Goal: Transaction & Acquisition: Purchase product/service

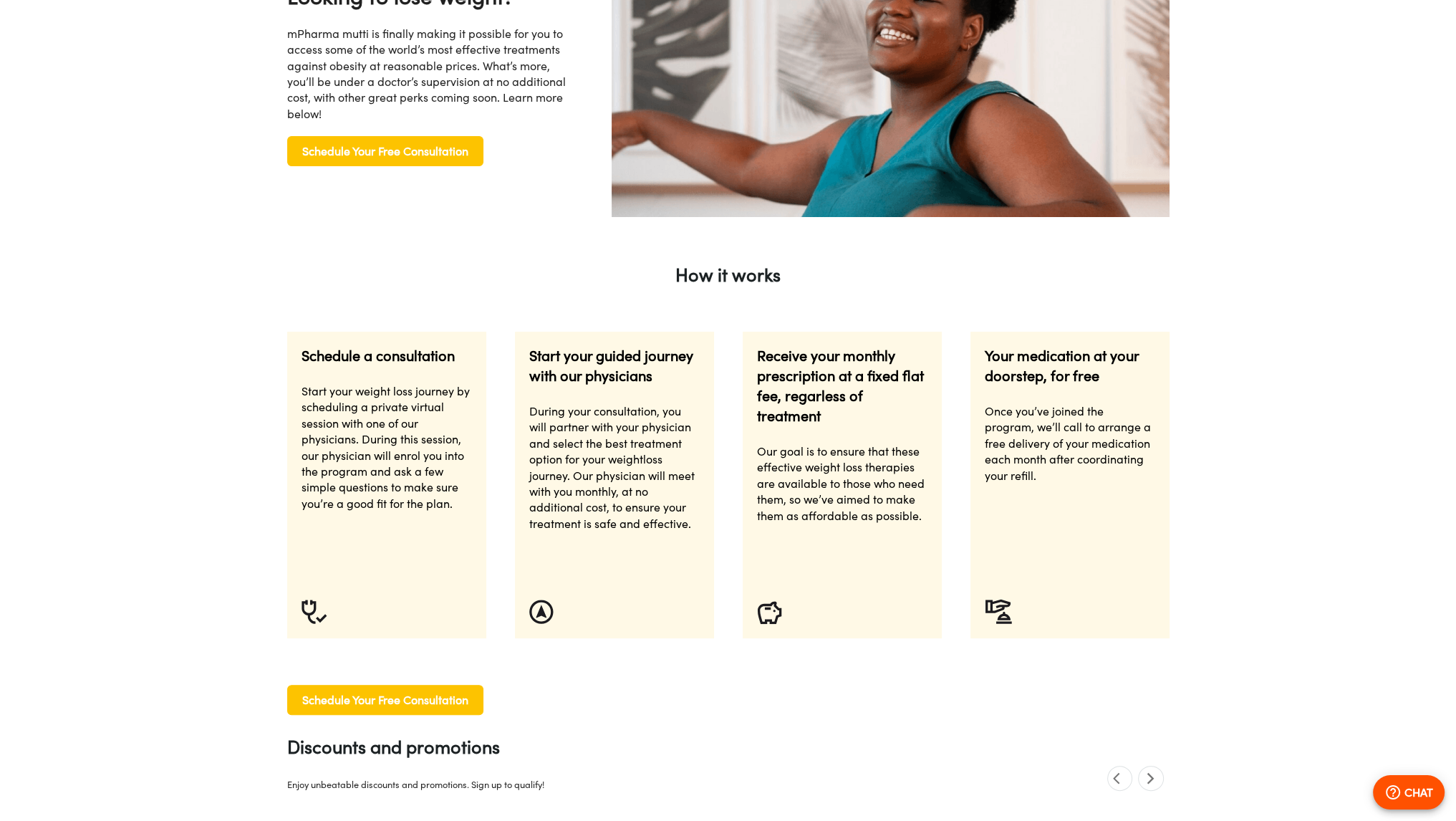
type input "*"
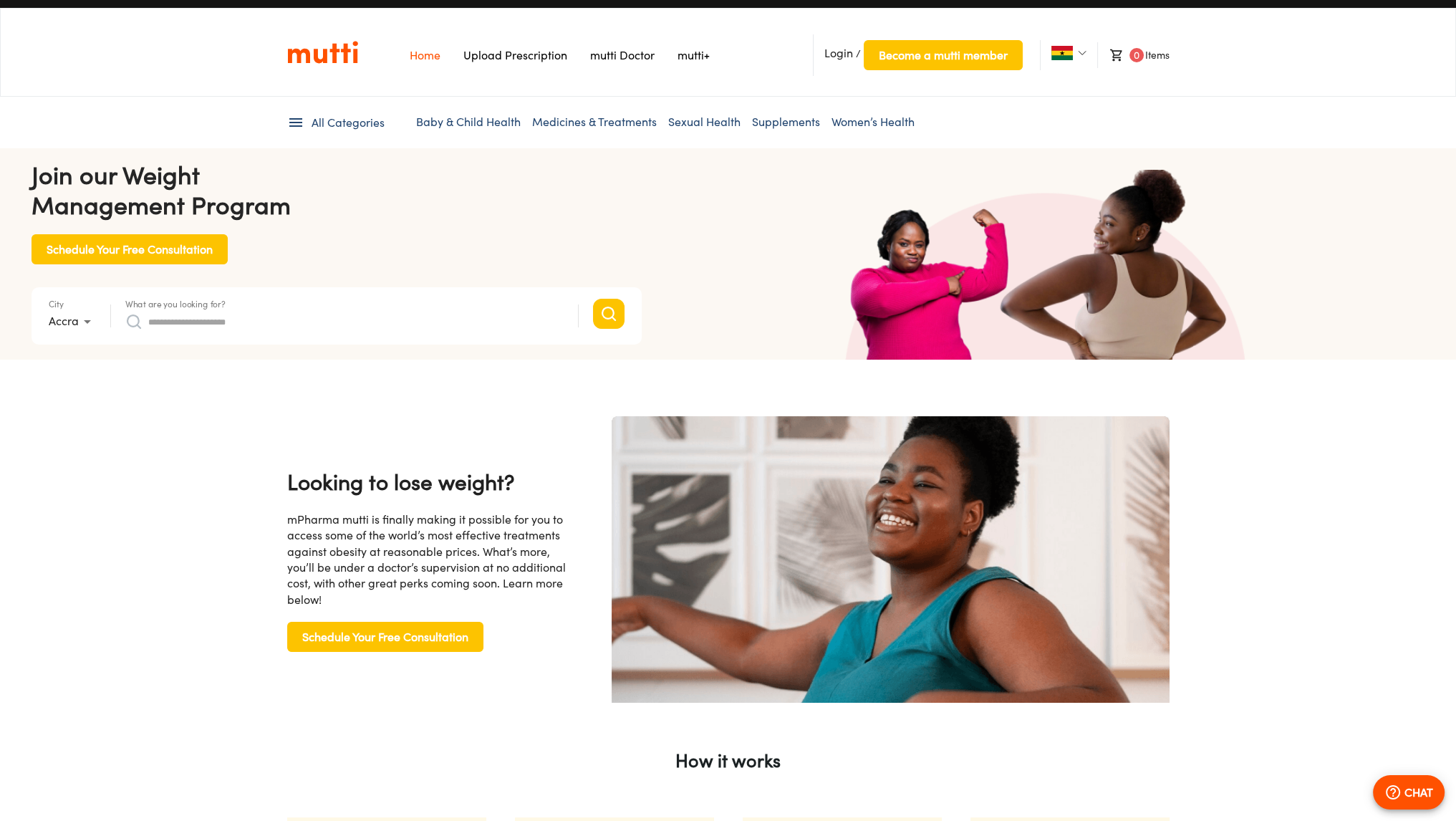
scroll to position [10, 0]
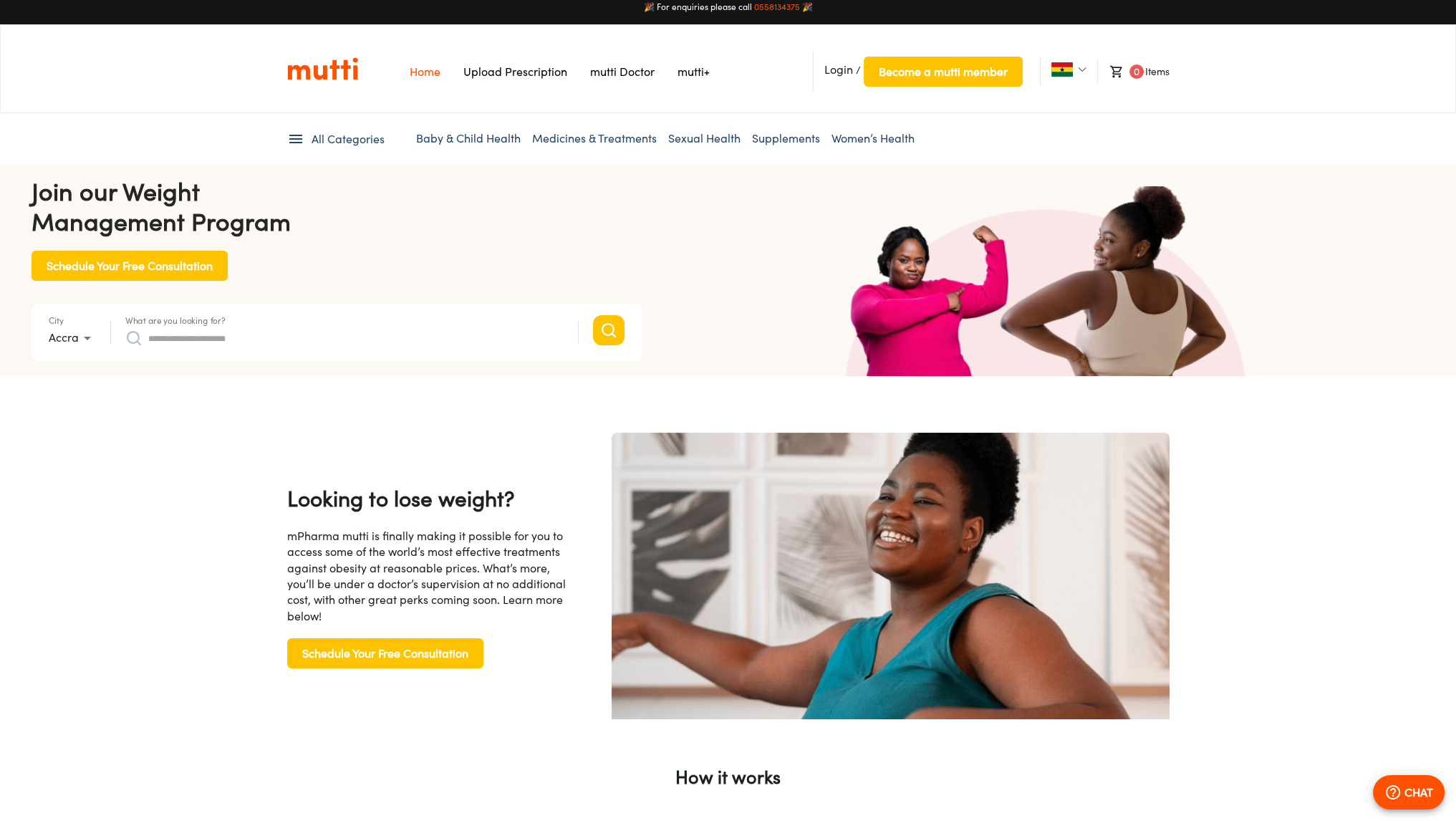
click at [319, 316] on div "What are you looking for?" at bounding box center [344, 333] width 439 height 34
click at [313, 327] on input "What are you looking for?" at bounding box center [356, 338] width 416 height 23
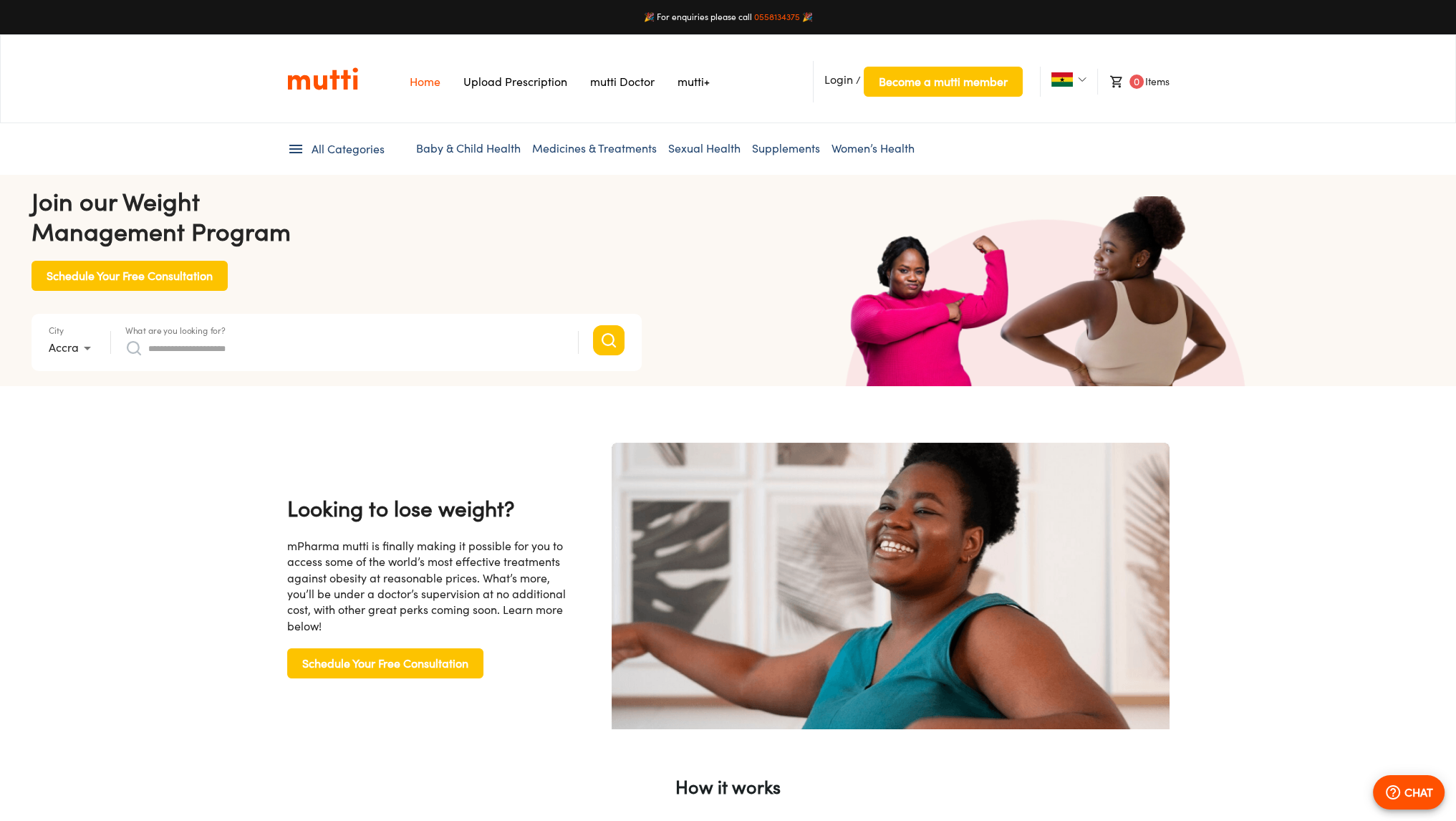
scroll to position [0, 745]
click at [233, 351] on input "What are you looking for?" at bounding box center [356, 348] width 416 height 23
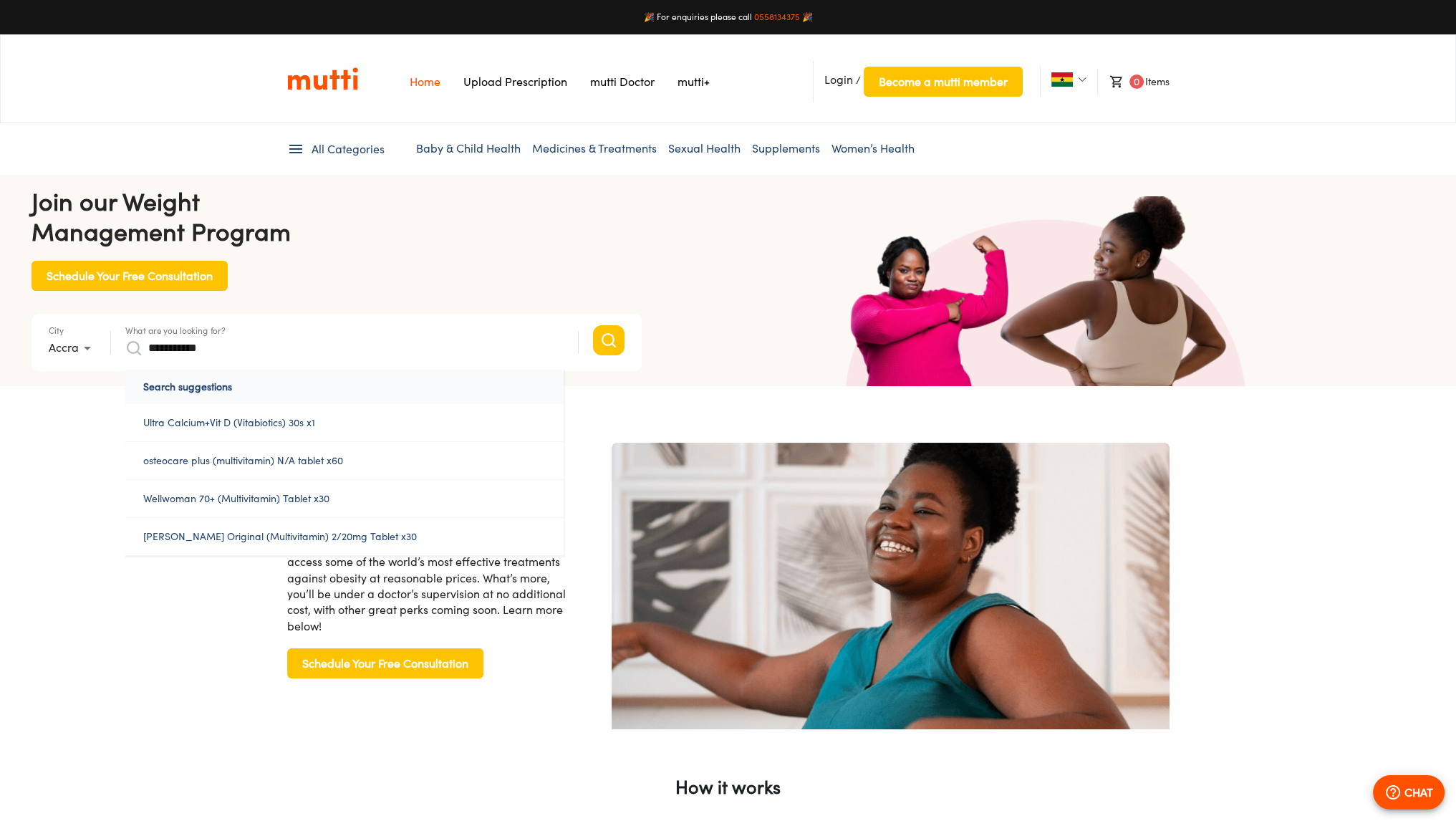
scroll to position [0, 1490]
type input "*"
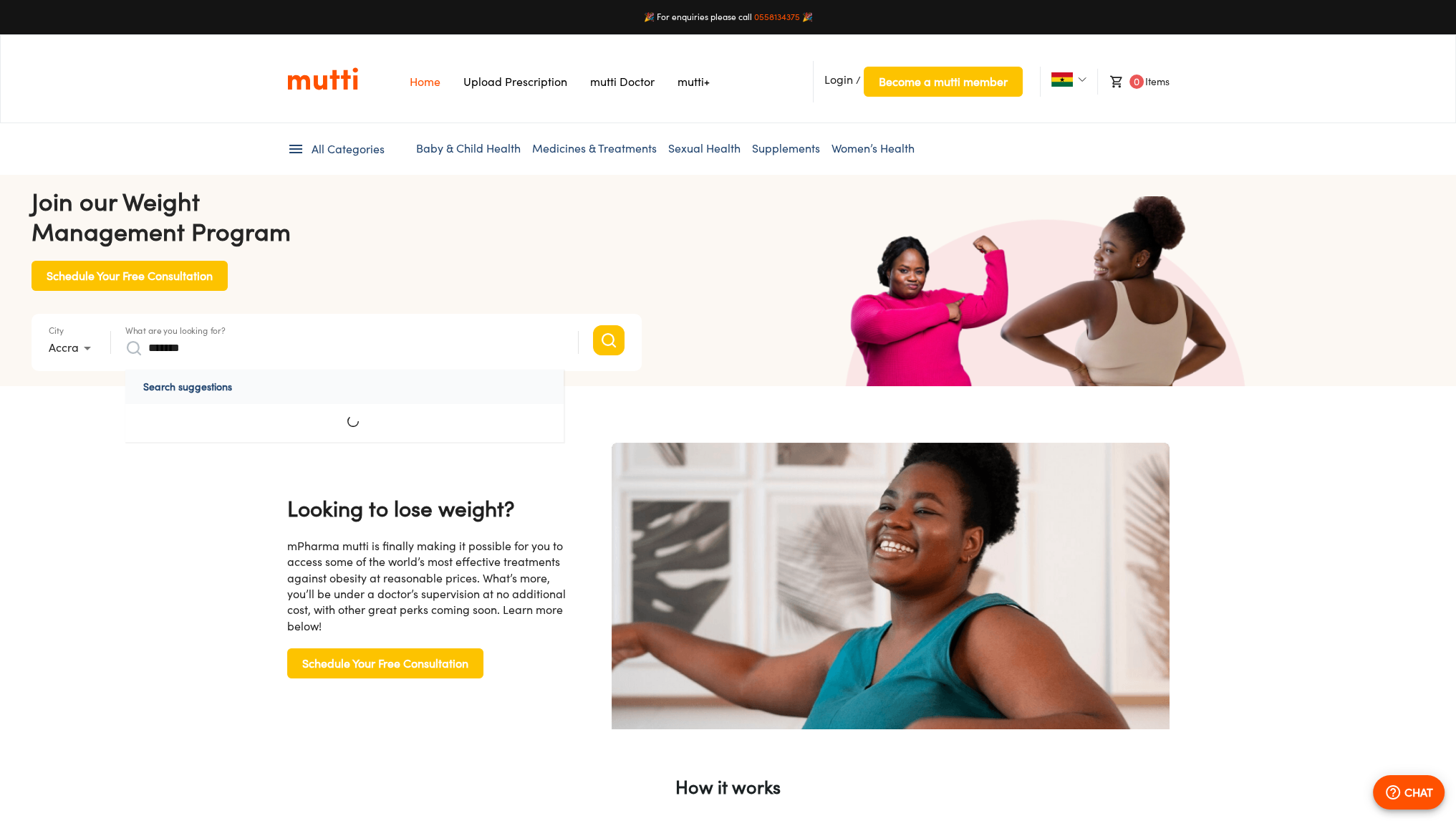
scroll to position [0, 1863]
type input "********"
click button "Search" at bounding box center [609, 340] width 32 height 30
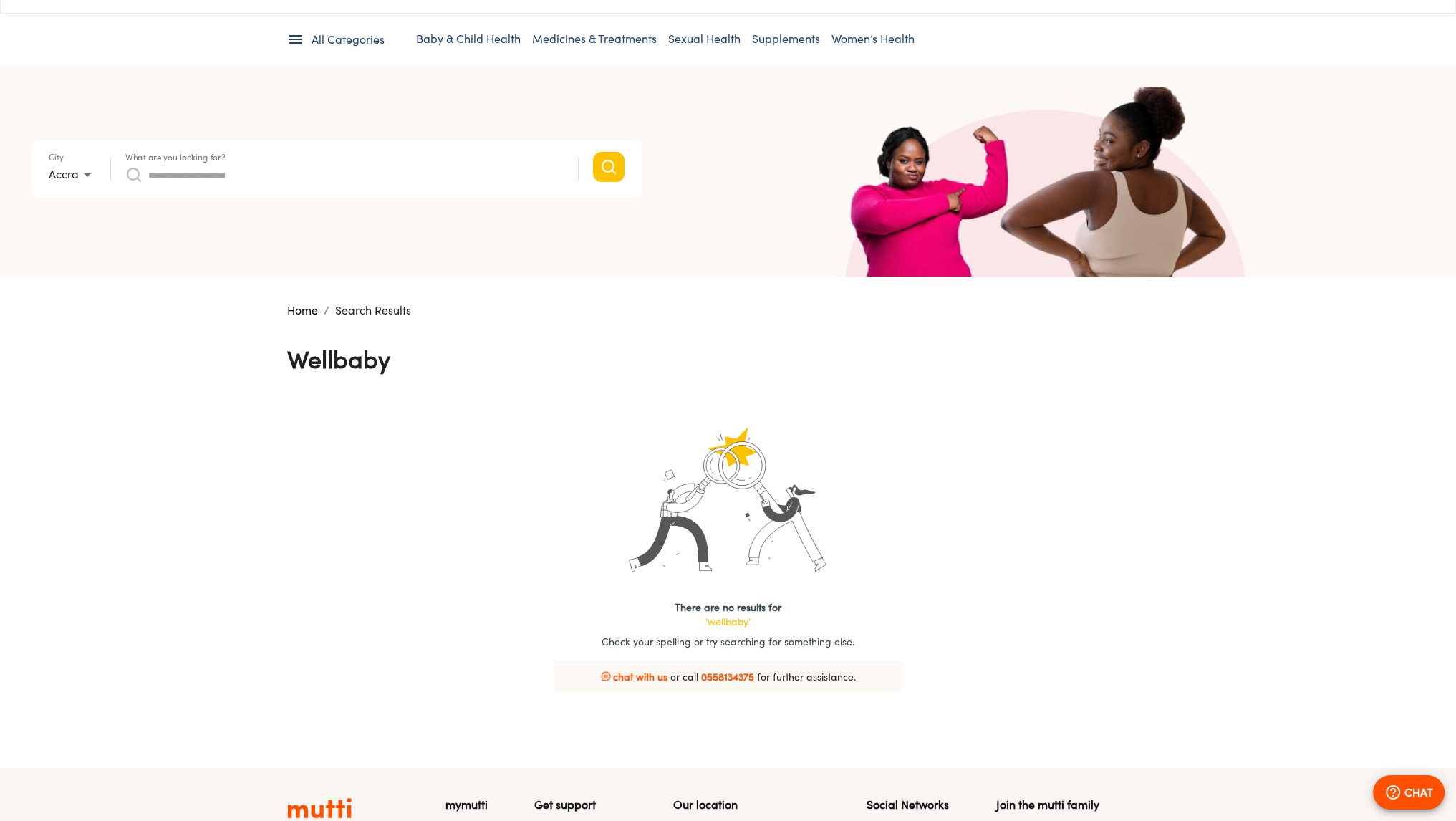
scroll to position [143, 0]
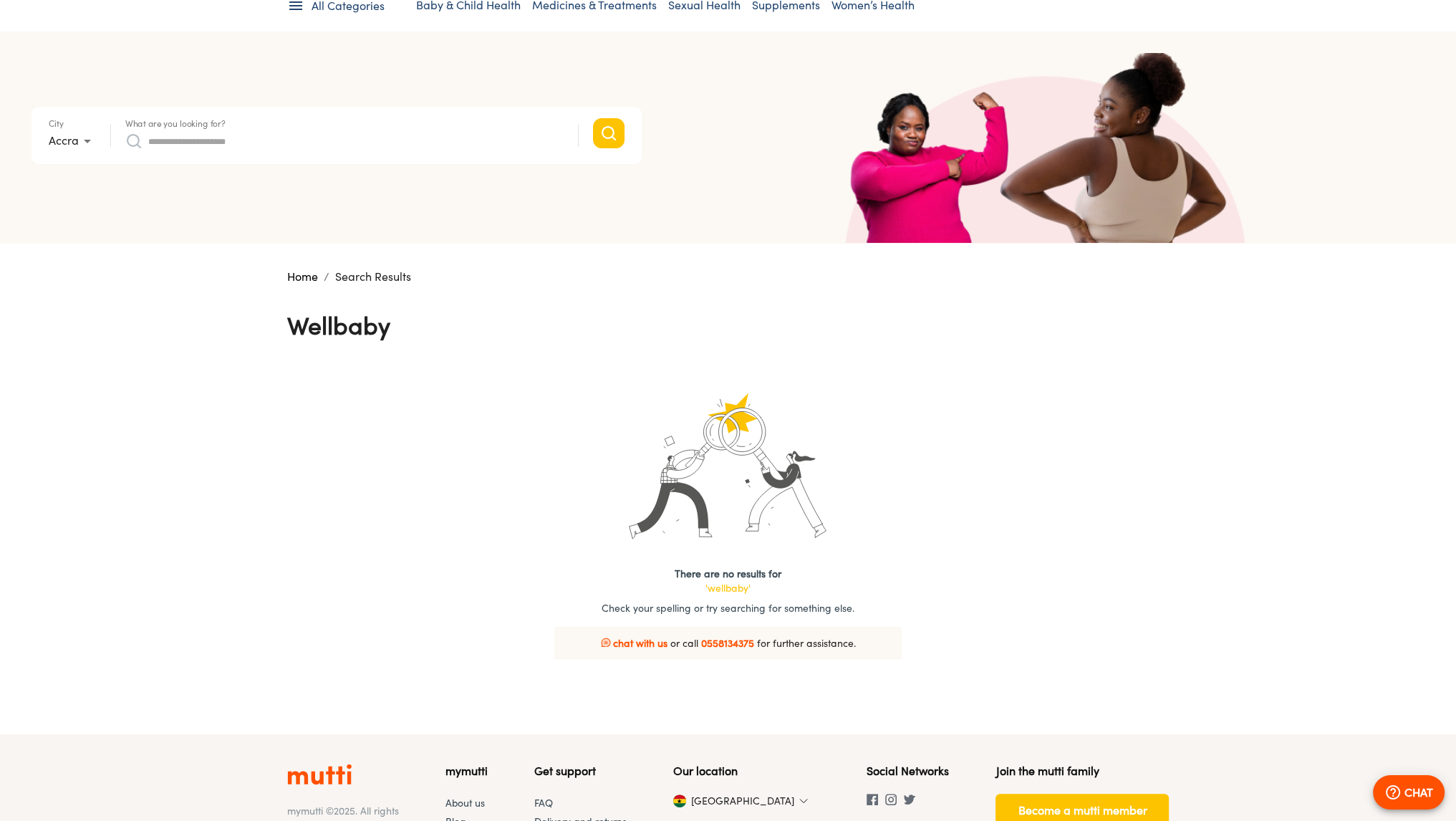
click at [250, 139] on input "What are you looking for?" at bounding box center [356, 140] width 416 height 23
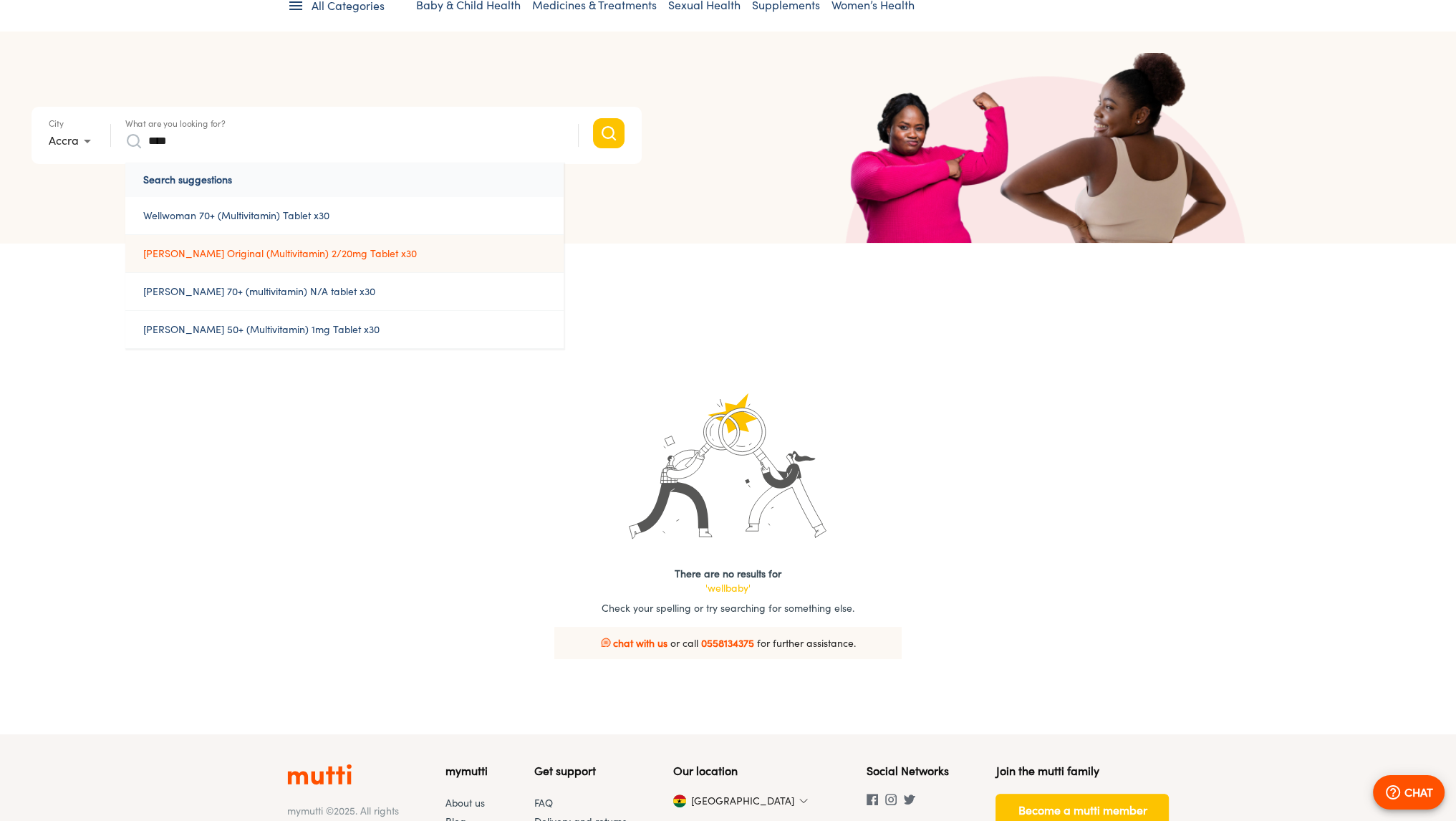
type input "****"
click at [475, 262] on link "[PERSON_NAME] Original (Multivitamin) 2/20mg Tablet x30" at bounding box center [344, 253] width 439 height 37
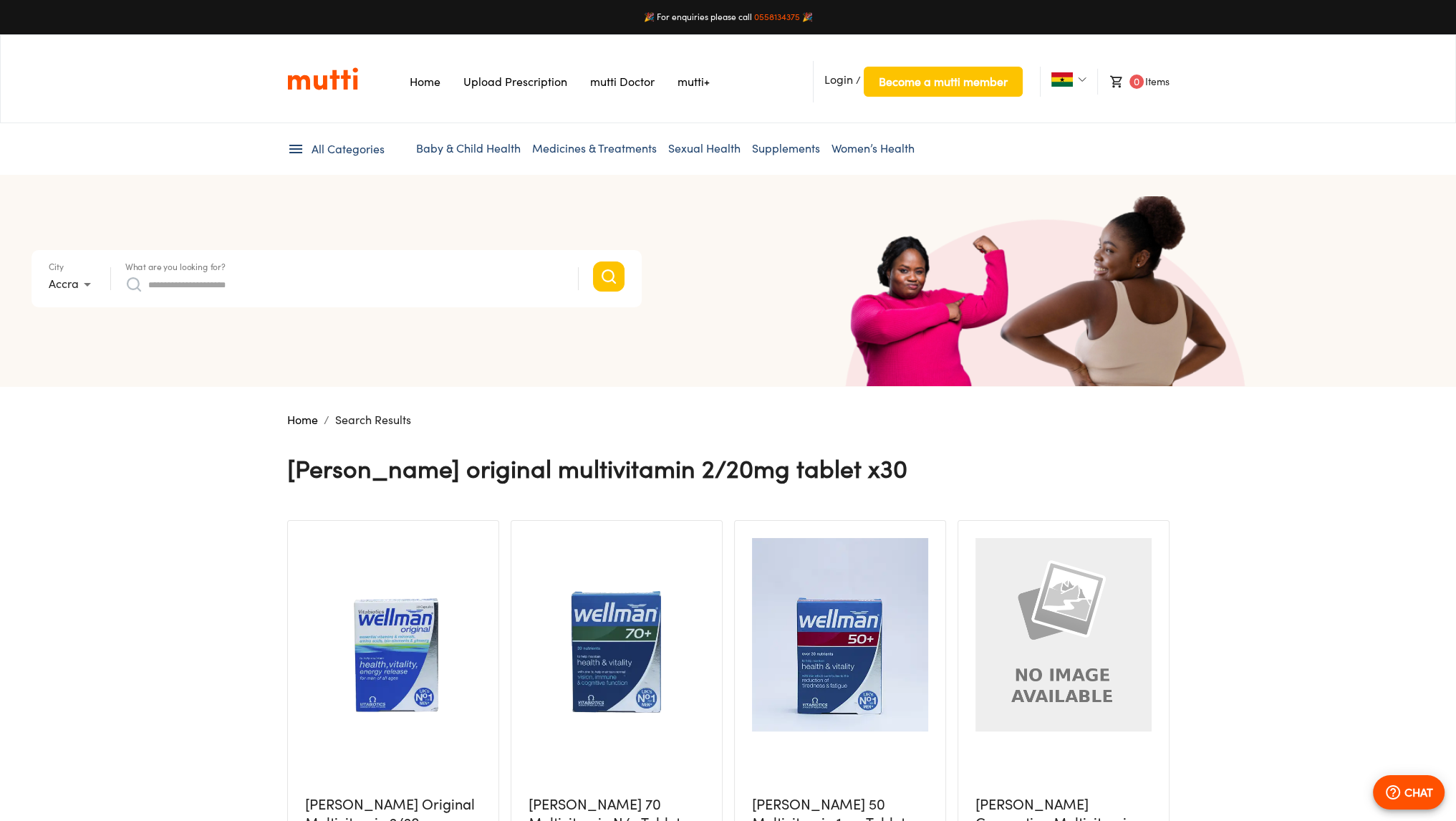
click at [200, 282] on input "What are you looking for?" at bounding box center [356, 284] width 416 height 23
click at [474, 143] on link "Baby & Child Health" at bounding box center [468, 149] width 104 height 14
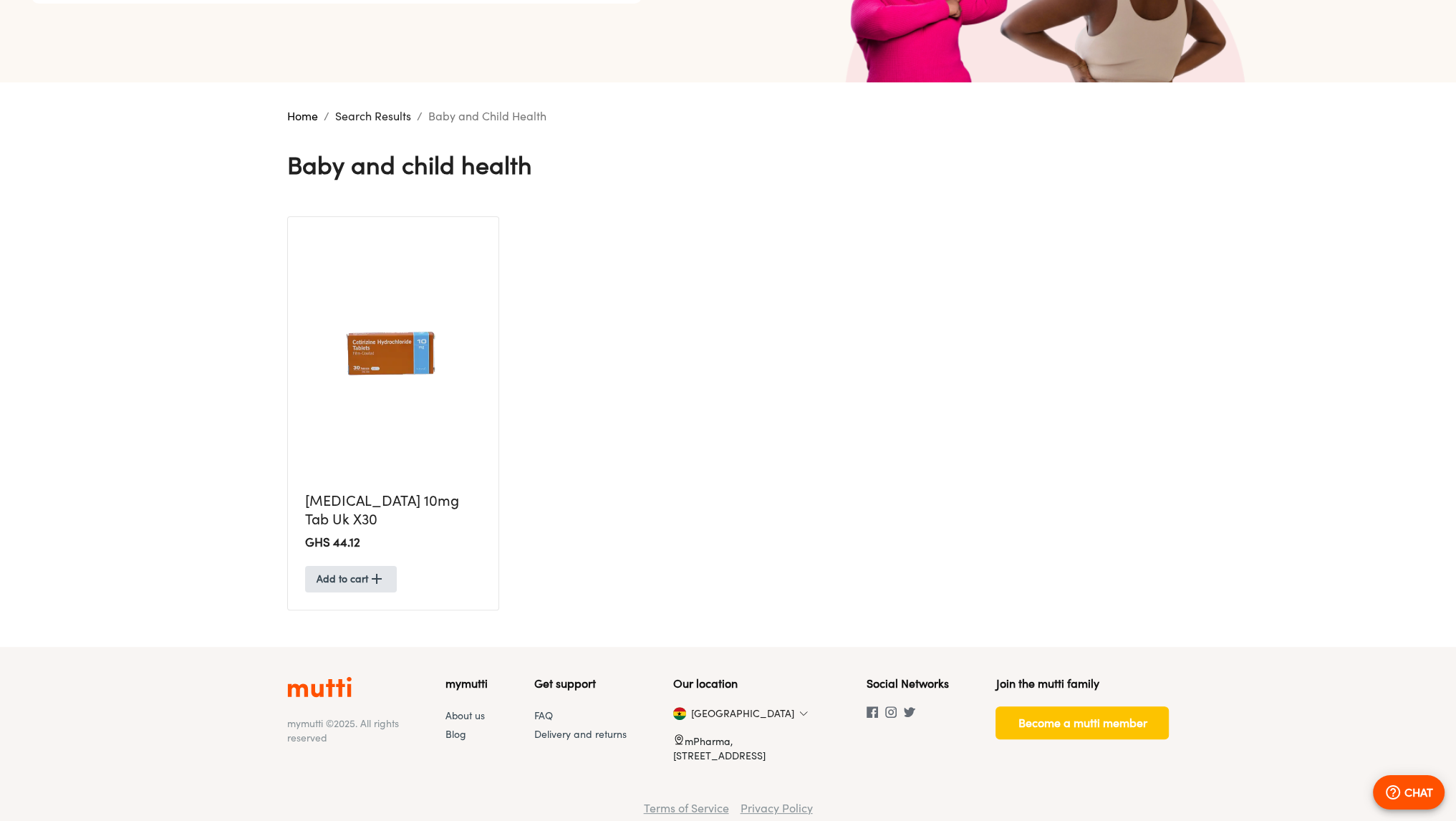
scroll to position [319, 0]
